Goal: Transaction & Acquisition: Obtain resource

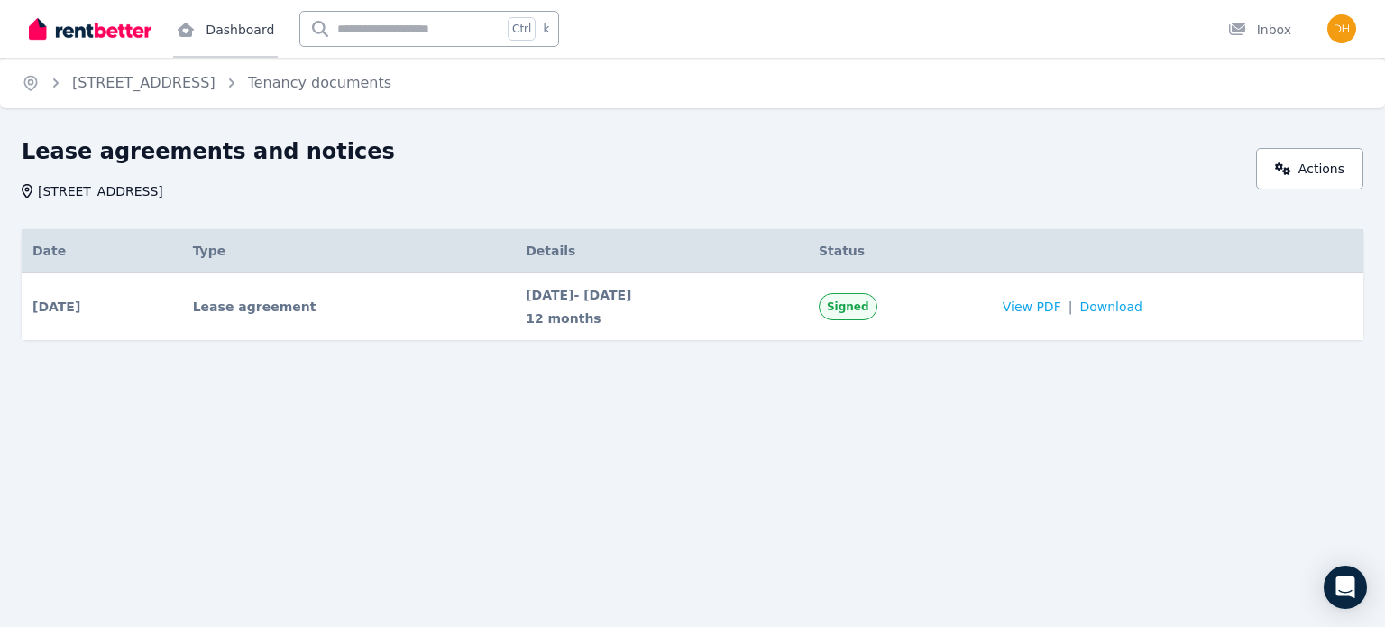
click at [227, 39] on link "Dashboard" at bounding box center [225, 29] width 105 height 58
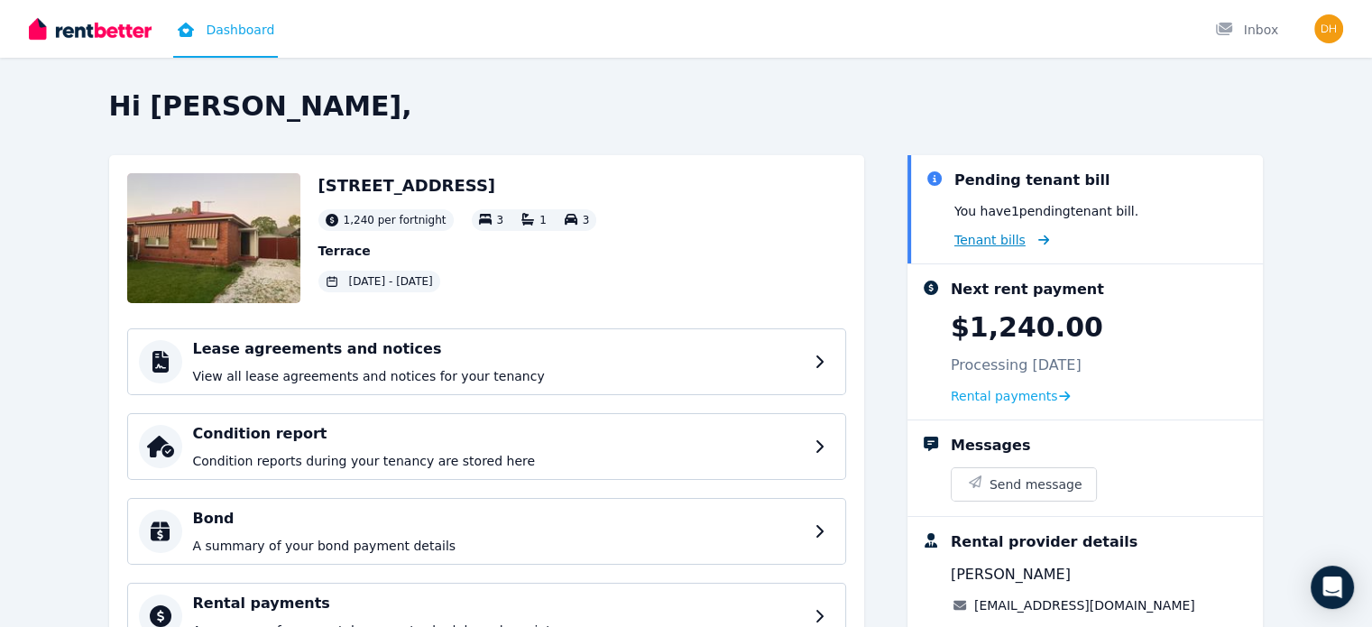
click at [1004, 241] on span "Tenant bills" at bounding box center [989, 240] width 71 height 18
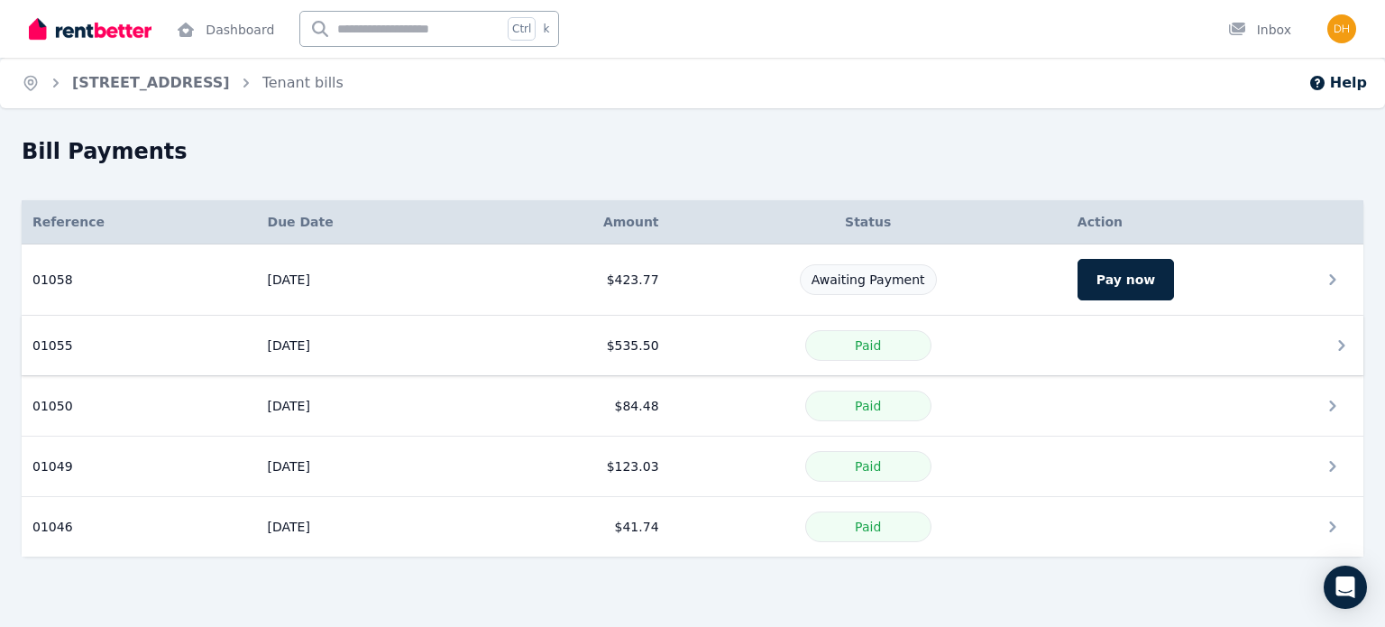
click at [615, 345] on td "$535.50" at bounding box center [573, 346] width 194 height 60
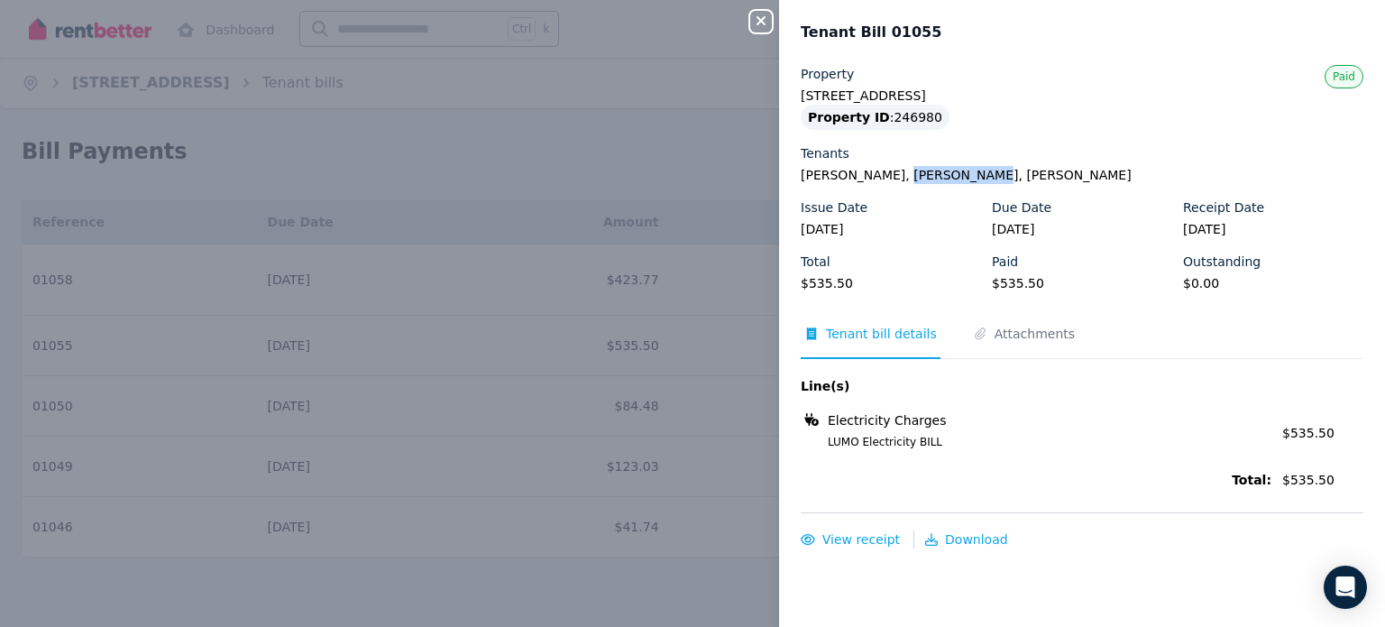
drag, startPoint x: 880, startPoint y: 179, endPoint x: 945, endPoint y: 174, distance: 65.2
click at [945, 174] on legend "[PERSON_NAME], [PERSON_NAME], [PERSON_NAME]" at bounding box center [1082, 175] width 563 height 18
click at [941, 187] on div "Property [STREET_ADDRESS] Property ID : 246980 Tenants [PERSON_NAME], [PERSON_N…" at bounding box center [1082, 186] width 563 height 242
drag, startPoint x: 868, startPoint y: 175, endPoint x: 945, endPoint y: 177, distance: 76.7
click at [945, 177] on legend "[PERSON_NAME], [PERSON_NAME], [PERSON_NAME]" at bounding box center [1082, 175] width 563 height 18
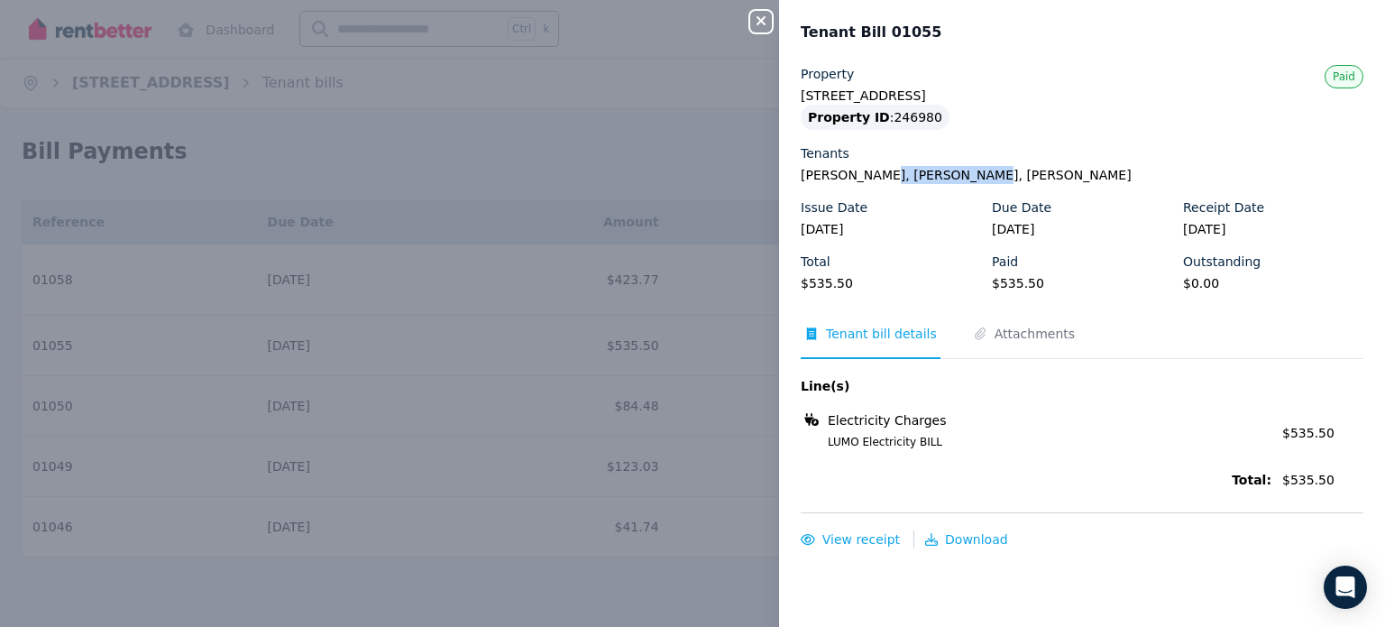
click at [945, 178] on legend "[PERSON_NAME], [PERSON_NAME], [PERSON_NAME]" at bounding box center [1082, 175] width 563 height 18
click at [938, 180] on legend "[PERSON_NAME], [PERSON_NAME], [PERSON_NAME]" at bounding box center [1082, 175] width 563 height 18
click at [869, 180] on legend "[PERSON_NAME], [PERSON_NAME], [PERSON_NAME]" at bounding box center [1082, 175] width 563 height 18
drag, startPoint x: 870, startPoint y: 176, endPoint x: 942, endPoint y: 178, distance: 72.2
click at [942, 178] on legend "[PERSON_NAME], [PERSON_NAME], [PERSON_NAME]" at bounding box center [1082, 175] width 563 height 18
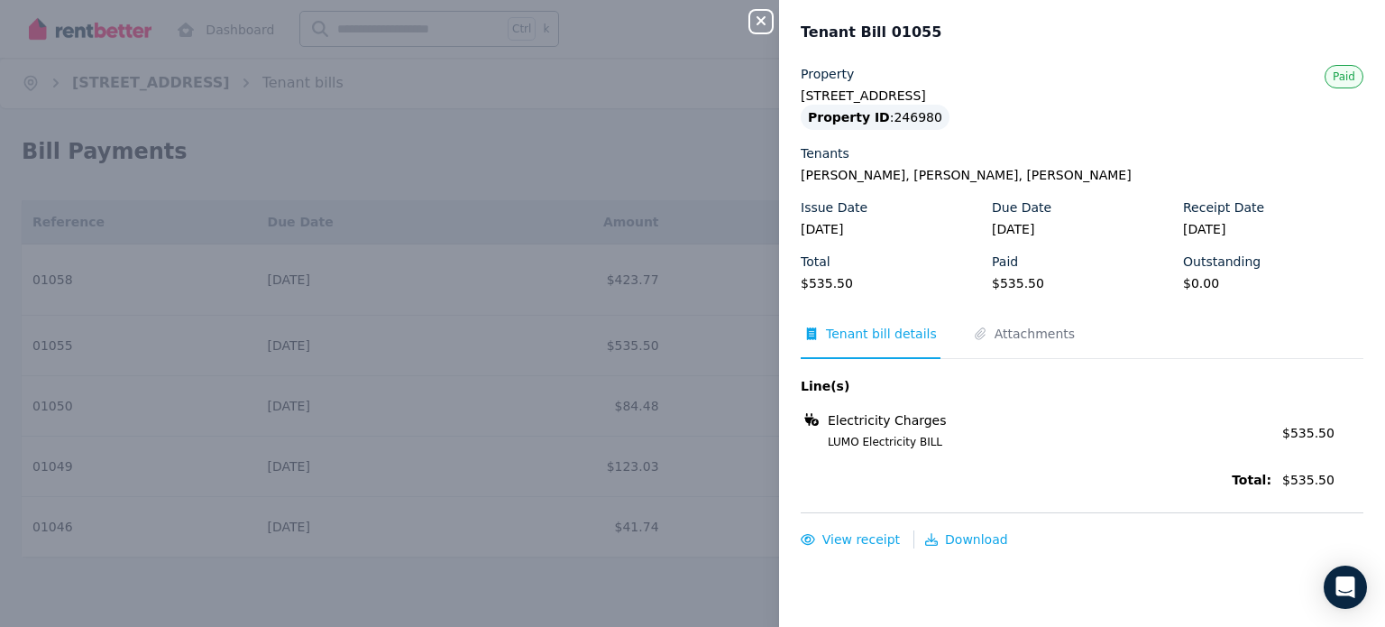
click at [918, 207] on div "Issue Date" at bounding box center [891, 207] width 180 height 18
click at [973, 535] on span "Download" at bounding box center [976, 539] width 63 height 14
click at [950, 538] on span "Download" at bounding box center [976, 539] width 63 height 14
click at [860, 540] on span "View receipt" at bounding box center [861, 539] width 78 height 14
click at [680, 154] on div "Close panel Tenant Bill 01055 Property [STREET_ADDRESS] Property ID : 246980 [G…" at bounding box center [692, 313] width 1385 height 627
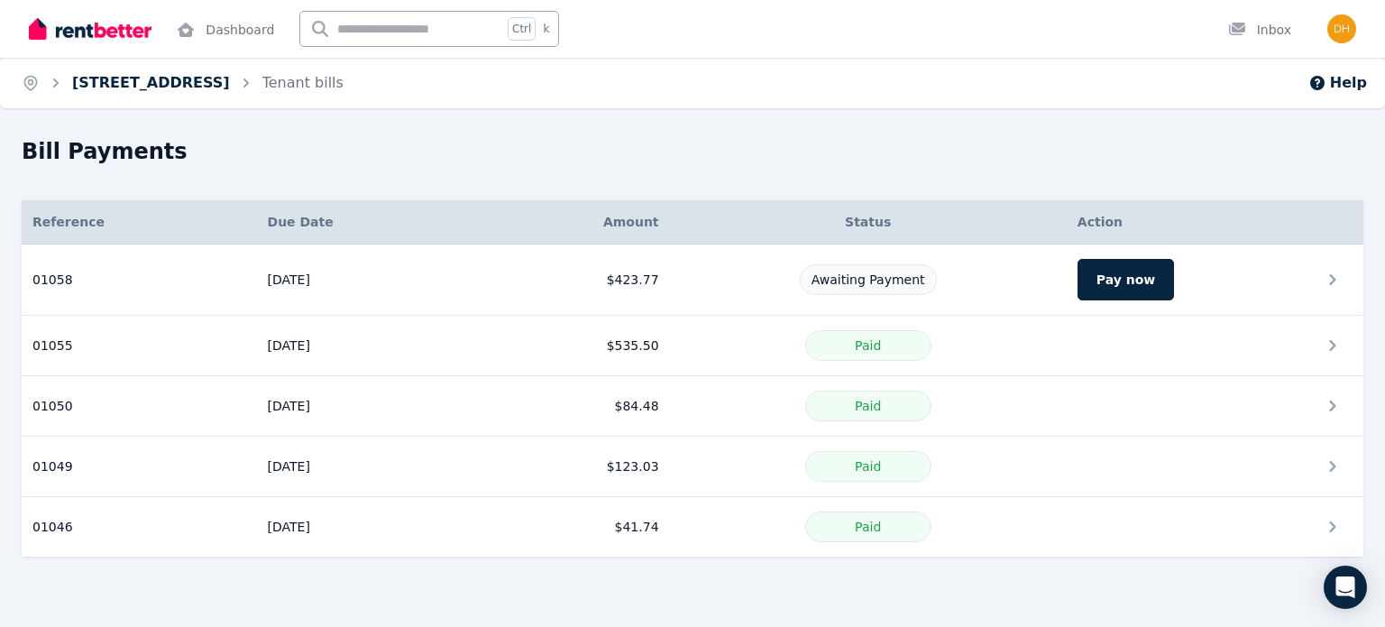
click at [151, 82] on link "[STREET_ADDRESS]" at bounding box center [151, 82] width 158 height 17
